Goal: Entertainment & Leisure: Consume media (video, audio)

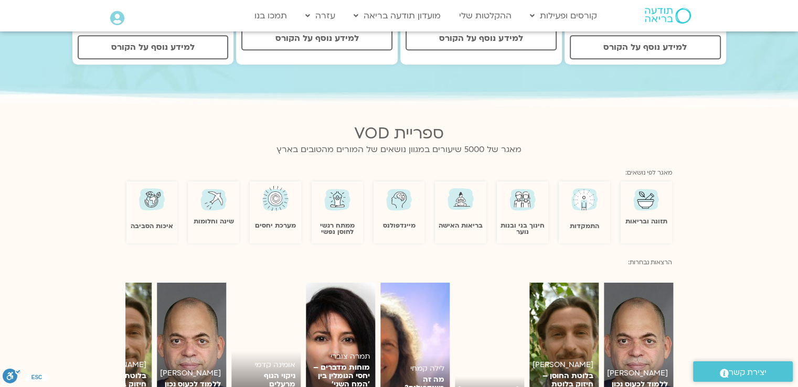
scroll to position [577, 0]
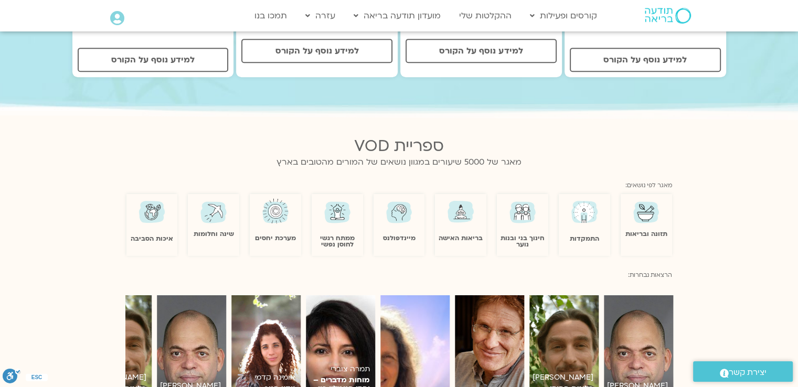
click at [395, 209] on img at bounding box center [399, 212] width 30 height 30
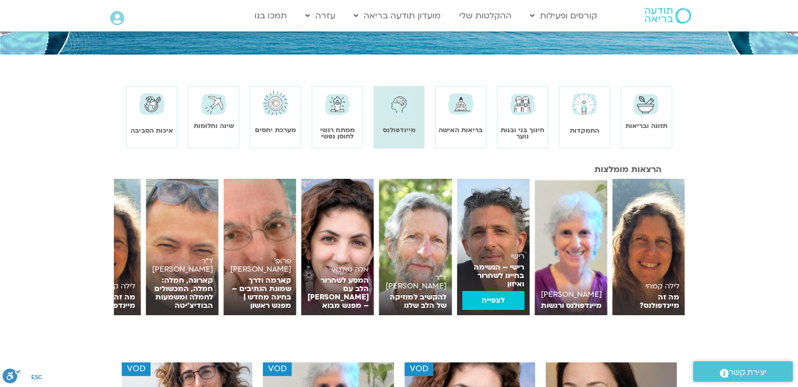
scroll to position [105, 0]
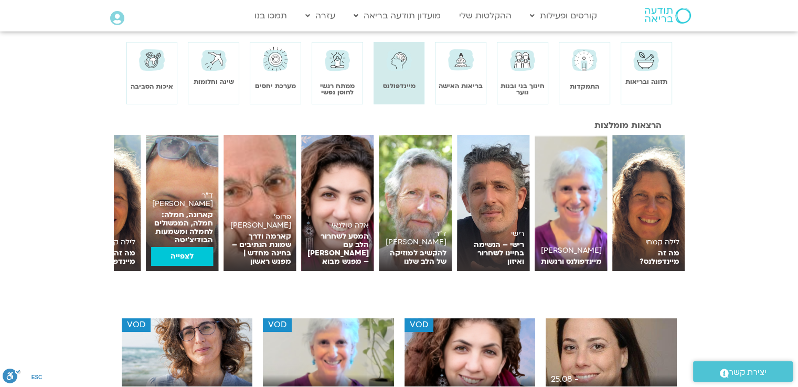
click at [185, 261] on link "לצפייה" at bounding box center [182, 256] width 62 height 19
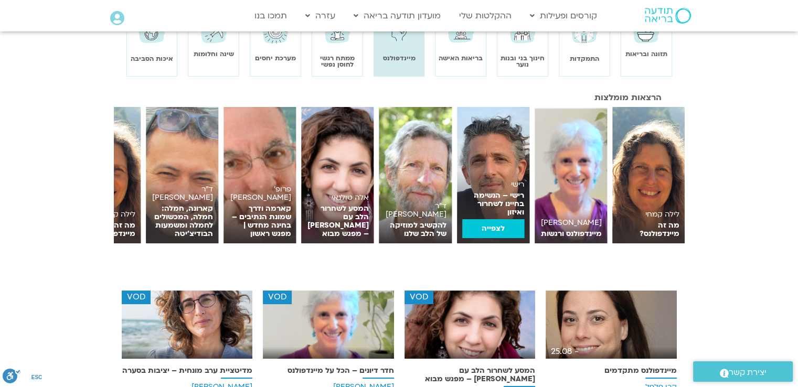
scroll to position [157, 0]
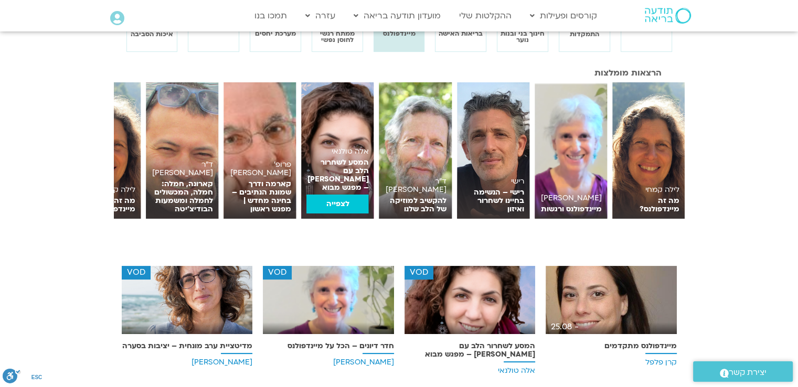
click at [354, 202] on link "לצפייה" at bounding box center [337, 204] width 62 height 19
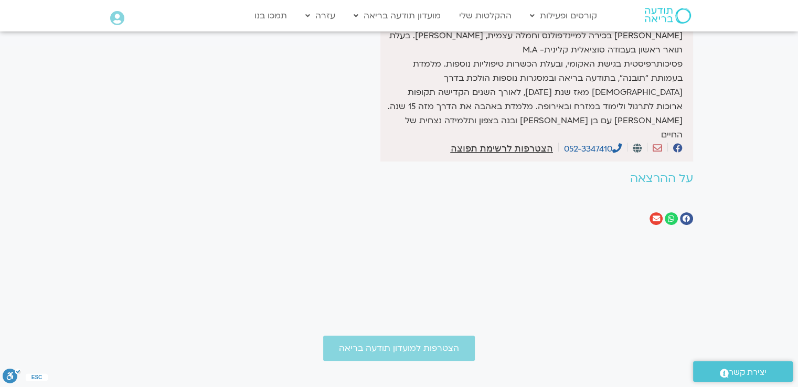
scroll to position [315, 0]
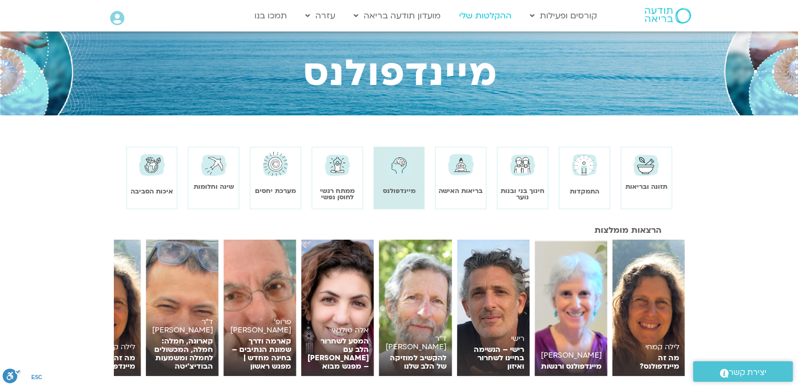
click at [469, 13] on link "ההקלטות שלי" at bounding box center [485, 16] width 63 height 20
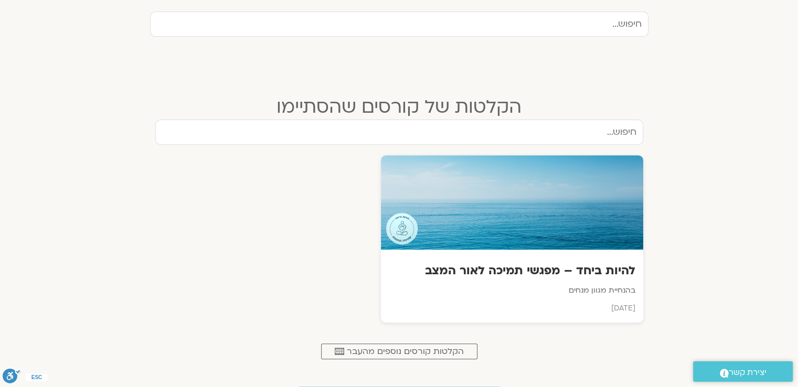
scroll to position [367, 0]
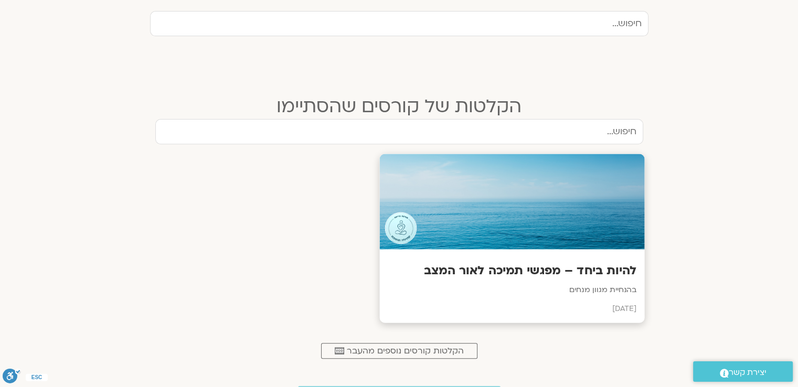
click at [531, 267] on h3 "להיות ביחד – מפגשי תמיכה לאור המצב" at bounding box center [511, 271] width 249 height 16
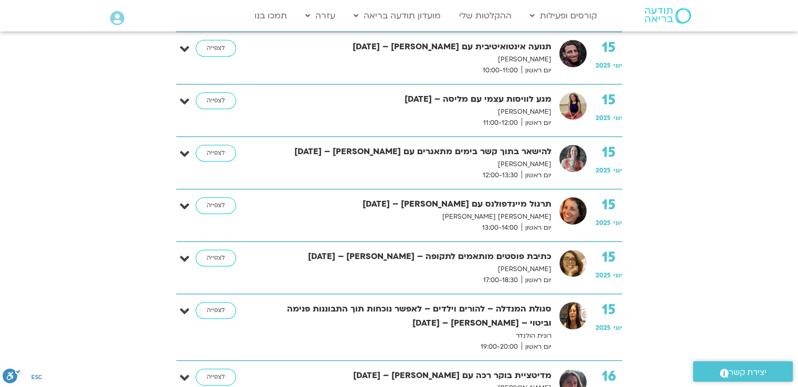
scroll to position [735, 0]
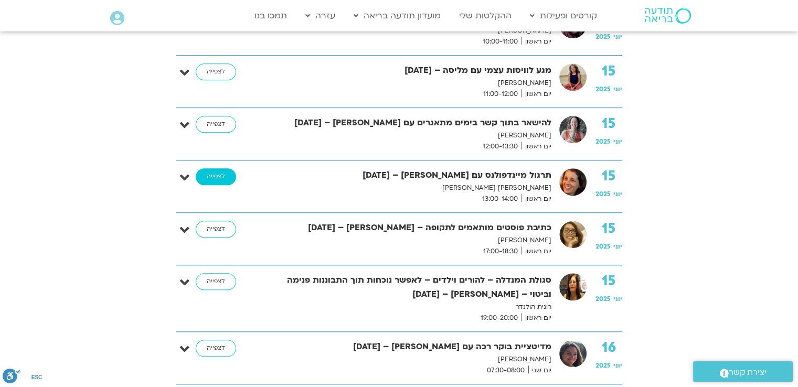
drag, startPoint x: 209, startPoint y: 174, endPoint x: 210, endPoint y: 214, distance: 39.4
click at [209, 174] on link "לצפייה" at bounding box center [216, 176] width 40 height 17
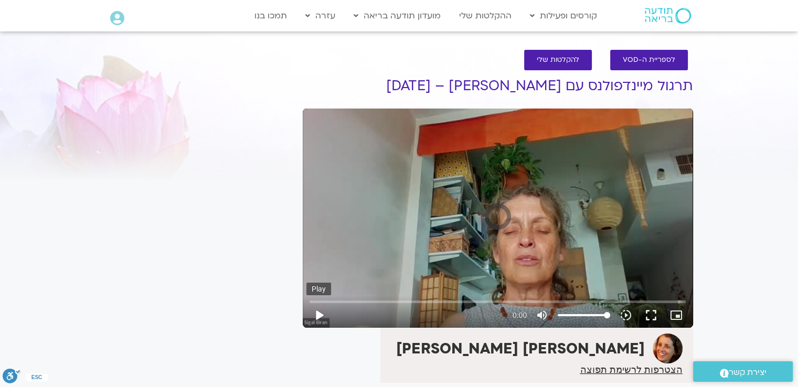
click at [321, 315] on button "play_arrow" at bounding box center [318, 315] width 25 height 25
click at [315, 315] on button "play_arrow" at bounding box center [318, 315] width 25 height 25
click at [321, 302] on input "Seek" at bounding box center [498, 302] width 376 height 6
click at [325, 303] on input "Seek" at bounding box center [498, 302] width 376 height 6
click at [328, 303] on input "Seek" at bounding box center [498, 302] width 376 height 6
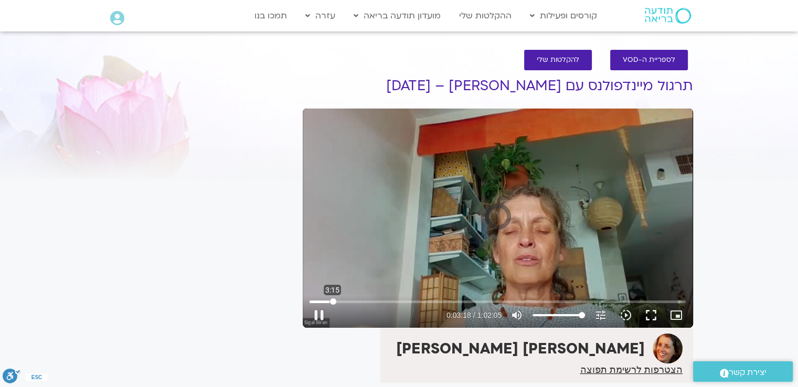
drag, startPoint x: 327, startPoint y: 303, endPoint x: 333, endPoint y: 303, distance: 5.8
click at [333, 303] on input "Seek" at bounding box center [498, 302] width 376 height 6
click at [345, 305] on input "Seek" at bounding box center [498, 302] width 376 height 6
drag, startPoint x: 345, startPoint y: 305, endPoint x: 350, endPoint y: 304, distance: 5.3
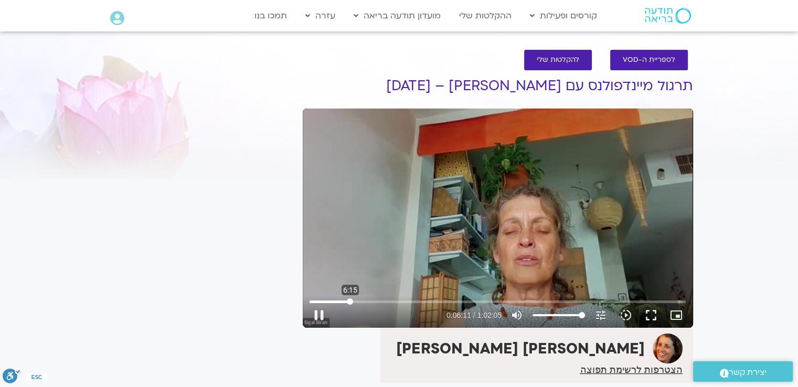
click at [350, 304] on input "Seek" at bounding box center [498, 302] width 376 height 6
drag, startPoint x: 350, startPoint y: 304, endPoint x: 356, endPoint y: 303, distance: 6.5
click at [356, 303] on input "Seek" at bounding box center [498, 302] width 376 height 6
drag, startPoint x: 358, startPoint y: 301, endPoint x: 366, endPoint y: 301, distance: 8.4
click at [366, 301] on input "Seek" at bounding box center [498, 302] width 376 height 6
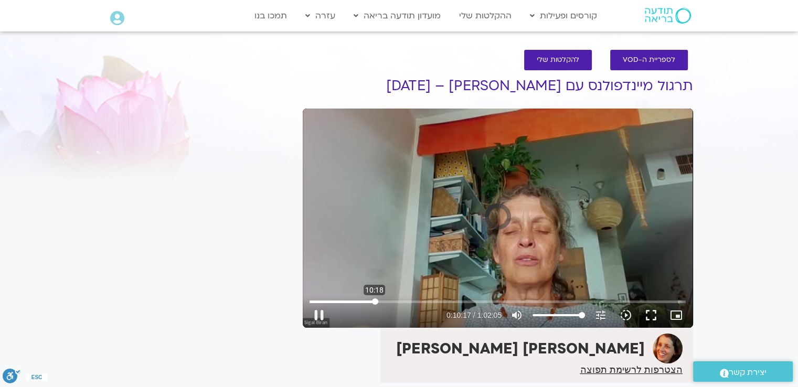
drag, startPoint x: 367, startPoint y: 303, endPoint x: 375, endPoint y: 304, distance: 7.9
click at [375, 304] on input "Seek" at bounding box center [498, 302] width 376 height 6
drag, startPoint x: 375, startPoint y: 304, endPoint x: 395, endPoint y: 305, distance: 19.9
click at [395, 305] on input "Seek" at bounding box center [498, 302] width 376 height 6
drag, startPoint x: 395, startPoint y: 305, endPoint x: 410, endPoint y: 304, distance: 15.8
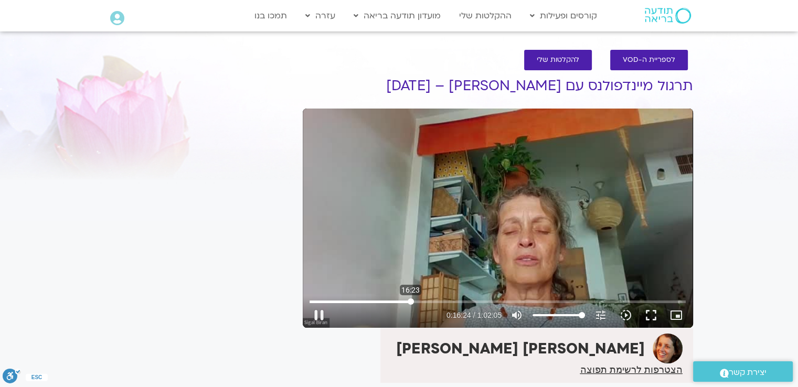
click at [410, 304] on input "Seek" at bounding box center [498, 302] width 376 height 6
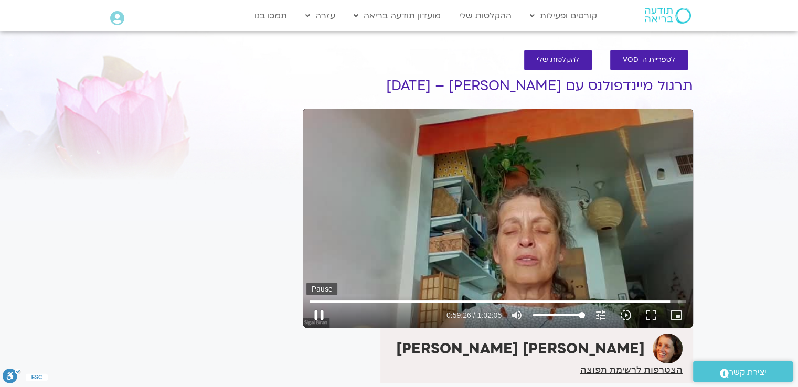
click at [320, 314] on button "pause" at bounding box center [318, 315] width 25 height 25
type input "3566.444592"
